Goal: Information Seeking & Learning: Learn about a topic

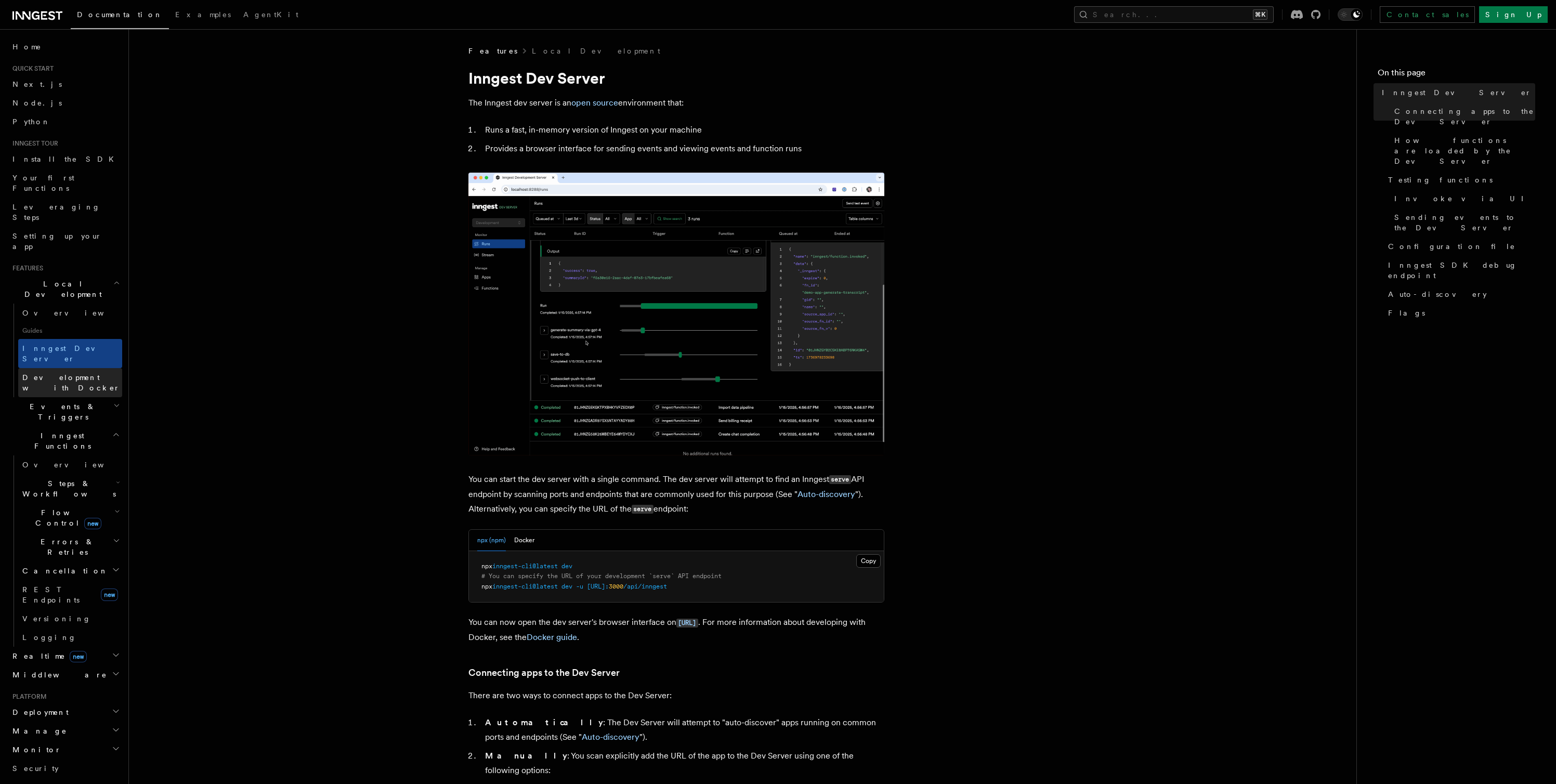
click at [89, 373] on span "Development with Docker" at bounding box center [71, 383] width 98 height 19
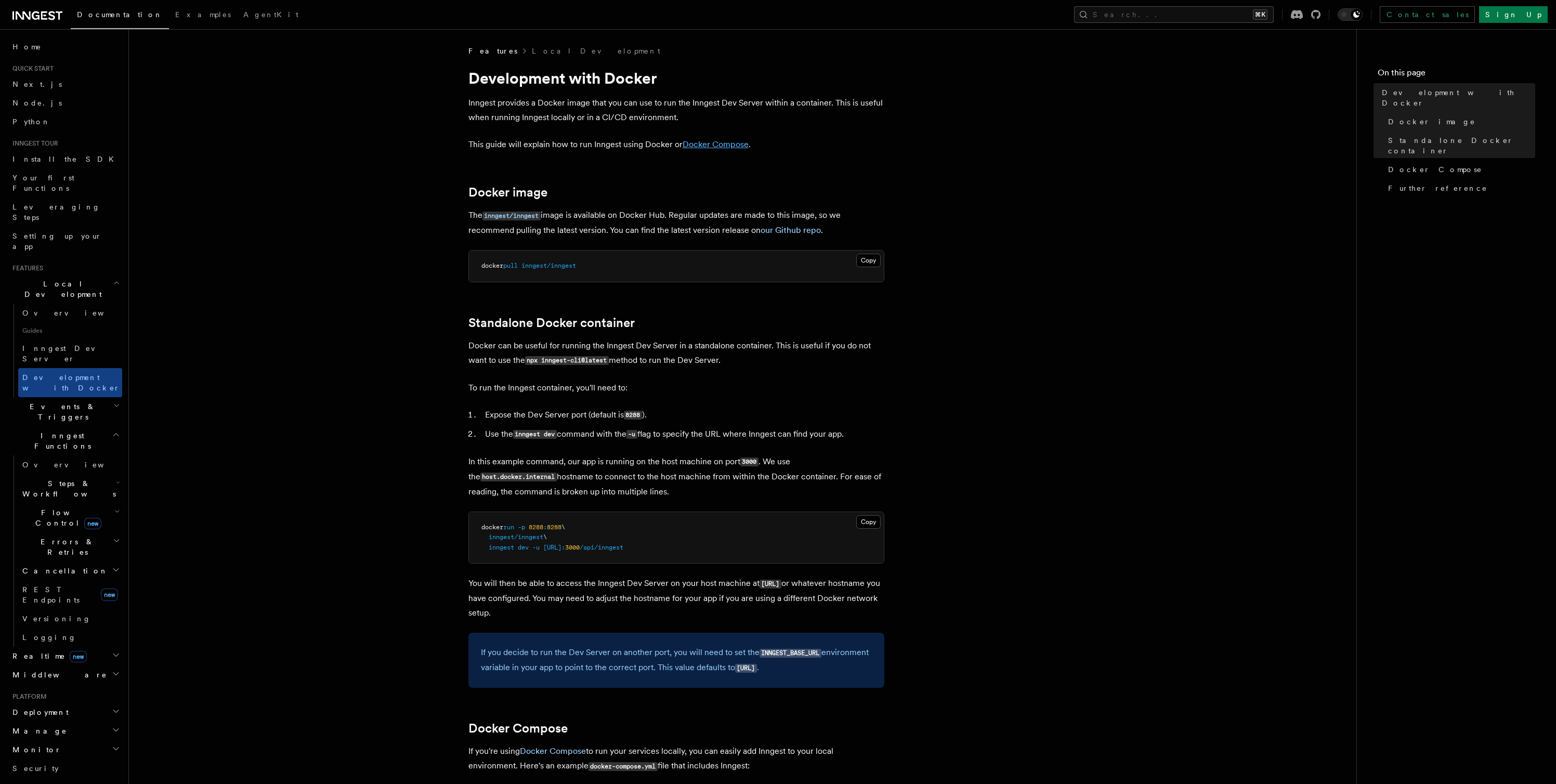
click at [702, 148] on link "Docker Compose" at bounding box center [715, 144] width 66 height 10
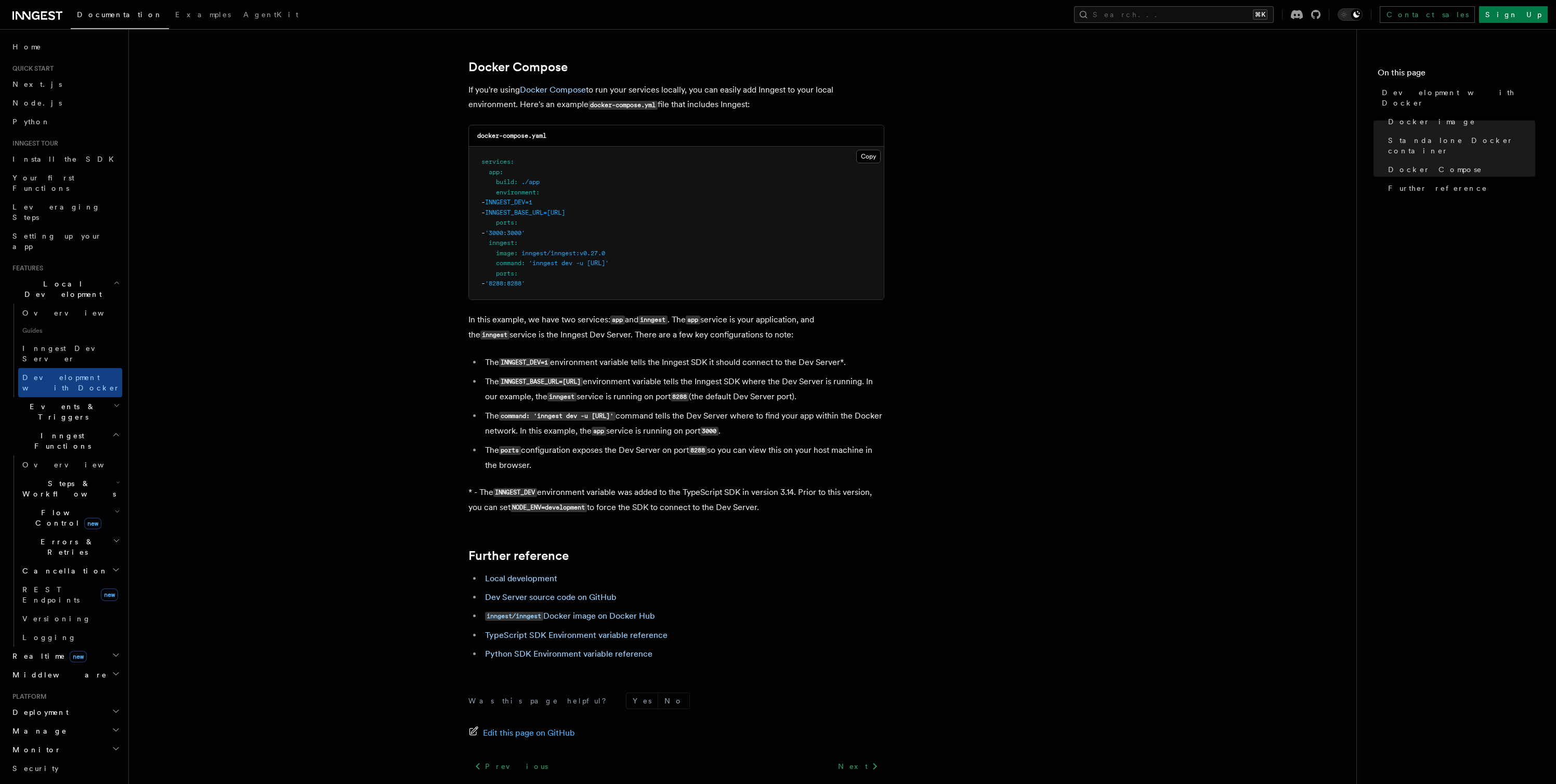
scroll to position [673, 0]
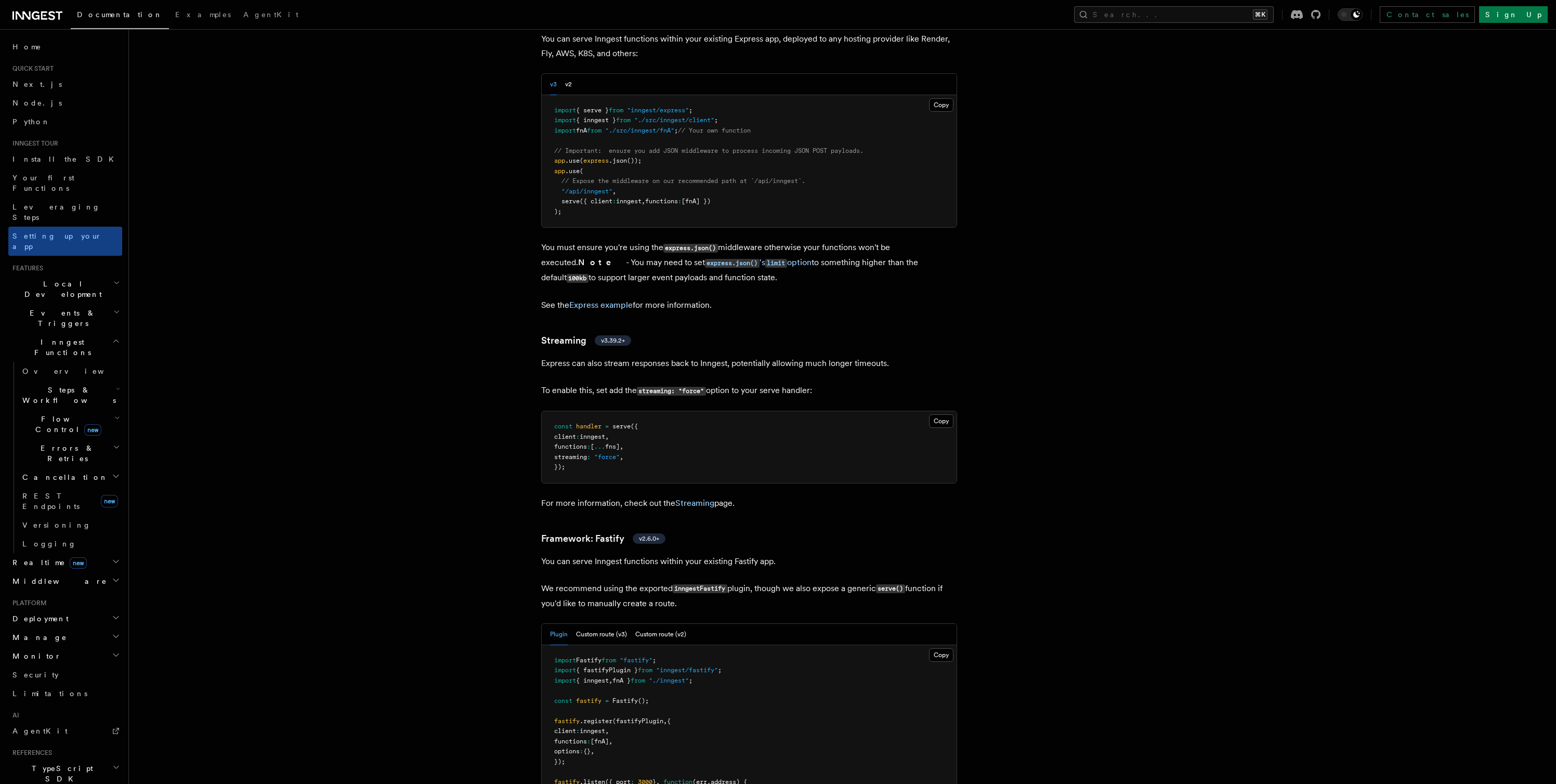
scroll to position [3265, 0]
